Goal: Navigation & Orientation: Find specific page/section

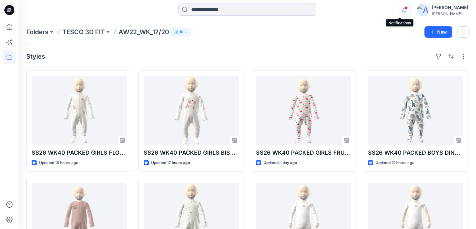
click at [400, 11] on icon "button" at bounding box center [405, 10] width 12 height 13
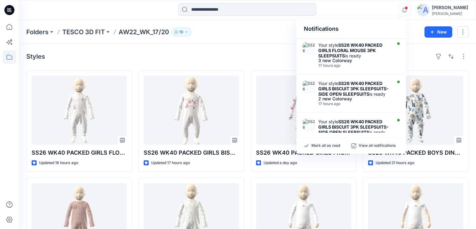
click at [375, 8] on div "Notifications Your style SS26 WK40 PACKED GIRLS FLORAL MOUSE 3PK SLEEPSUITS is …" at bounding box center [247, 10] width 457 height 14
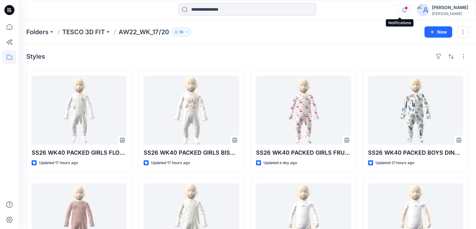
click at [399, 11] on icon "button" at bounding box center [405, 10] width 12 height 13
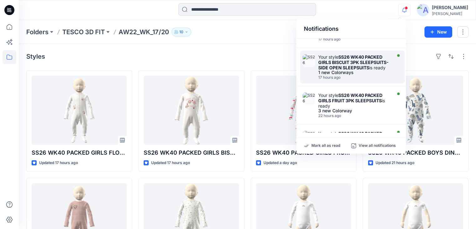
scroll to position [157, 0]
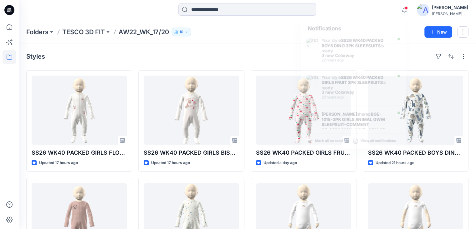
click at [214, 40] on div "Folders TESCO 3D FIT AW22_WK_17/20 10 New" at bounding box center [248, 32] width 458 height 24
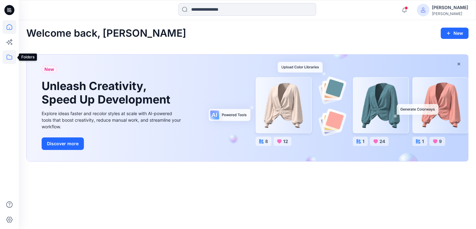
click at [10, 57] on icon at bounding box center [10, 57] width 14 height 14
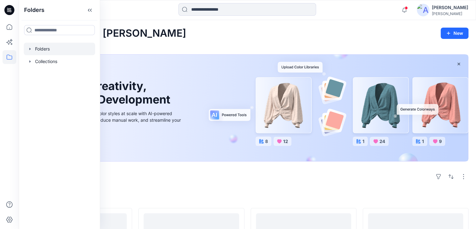
click at [47, 47] on div at bounding box center [59, 49] width 71 height 13
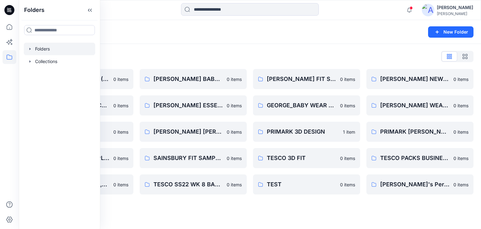
click at [150, 40] on div "Folders New Folder" at bounding box center [250, 32] width 462 height 24
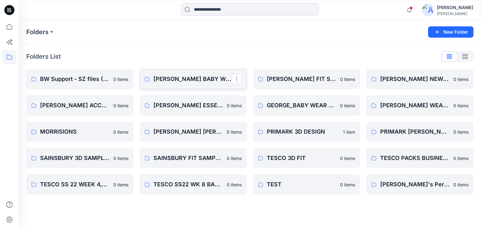
click at [181, 82] on p "[PERSON_NAME] BABY WEAR GIRLS & UNISEX CONSTRCTION CHANGE" at bounding box center [192, 79] width 78 height 9
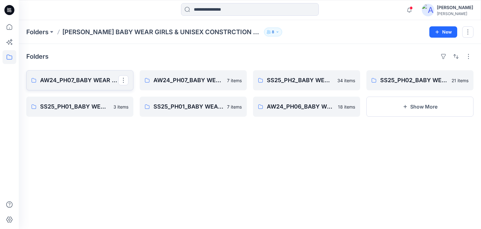
click at [91, 80] on p "AW24_PH07_BABY WEAR _GIRLS & UNISEXS_CONSTRCTION CHANGE" at bounding box center [79, 80] width 78 height 9
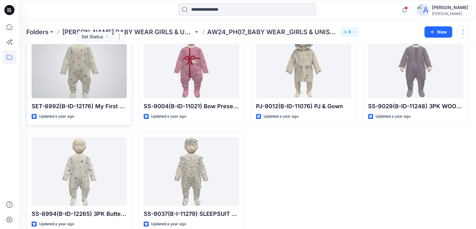
scroll to position [271, 0]
